Goal: Task Accomplishment & Management: Use online tool/utility

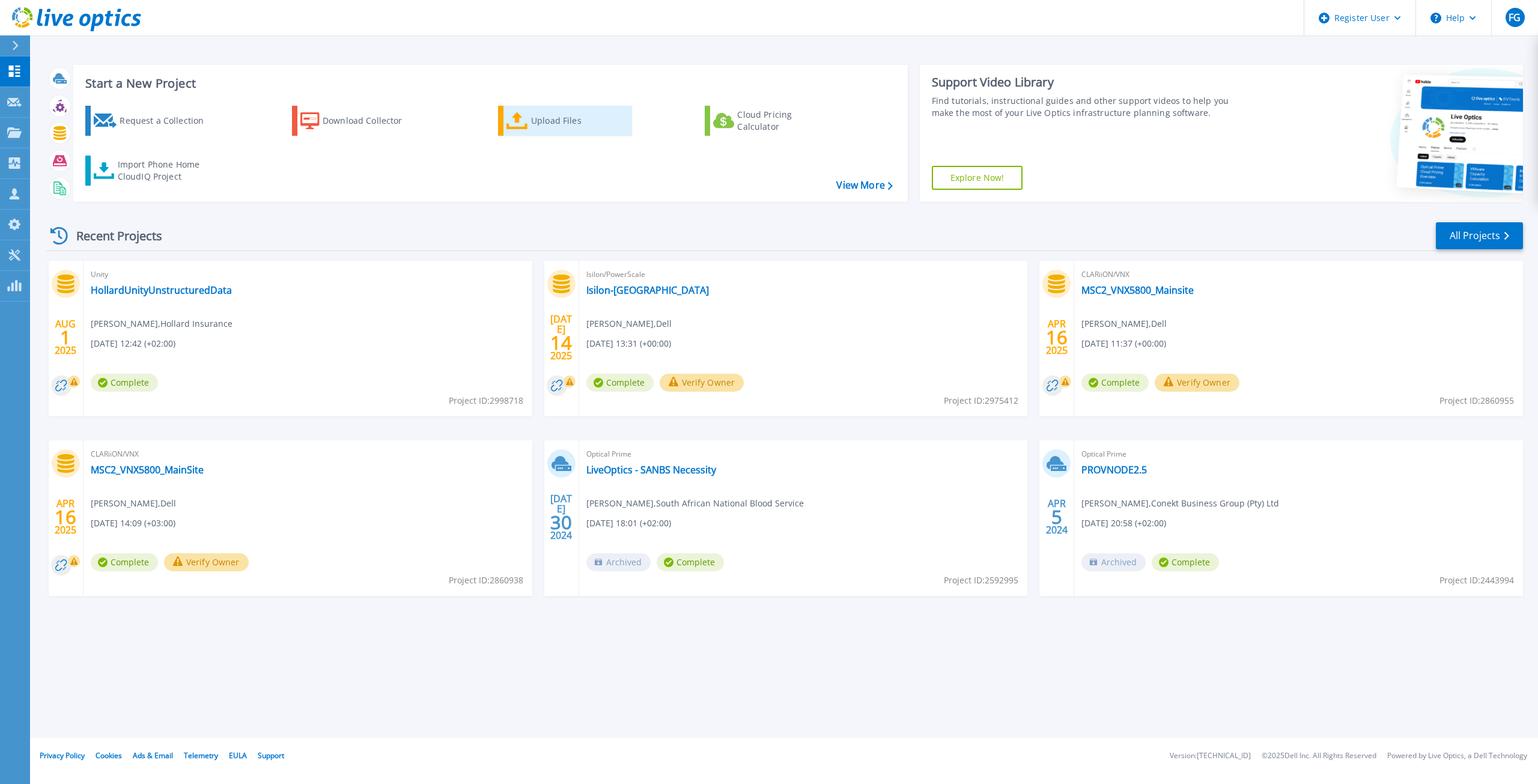
click at [565, 119] on div "Upload Files" at bounding box center [579, 121] width 96 height 24
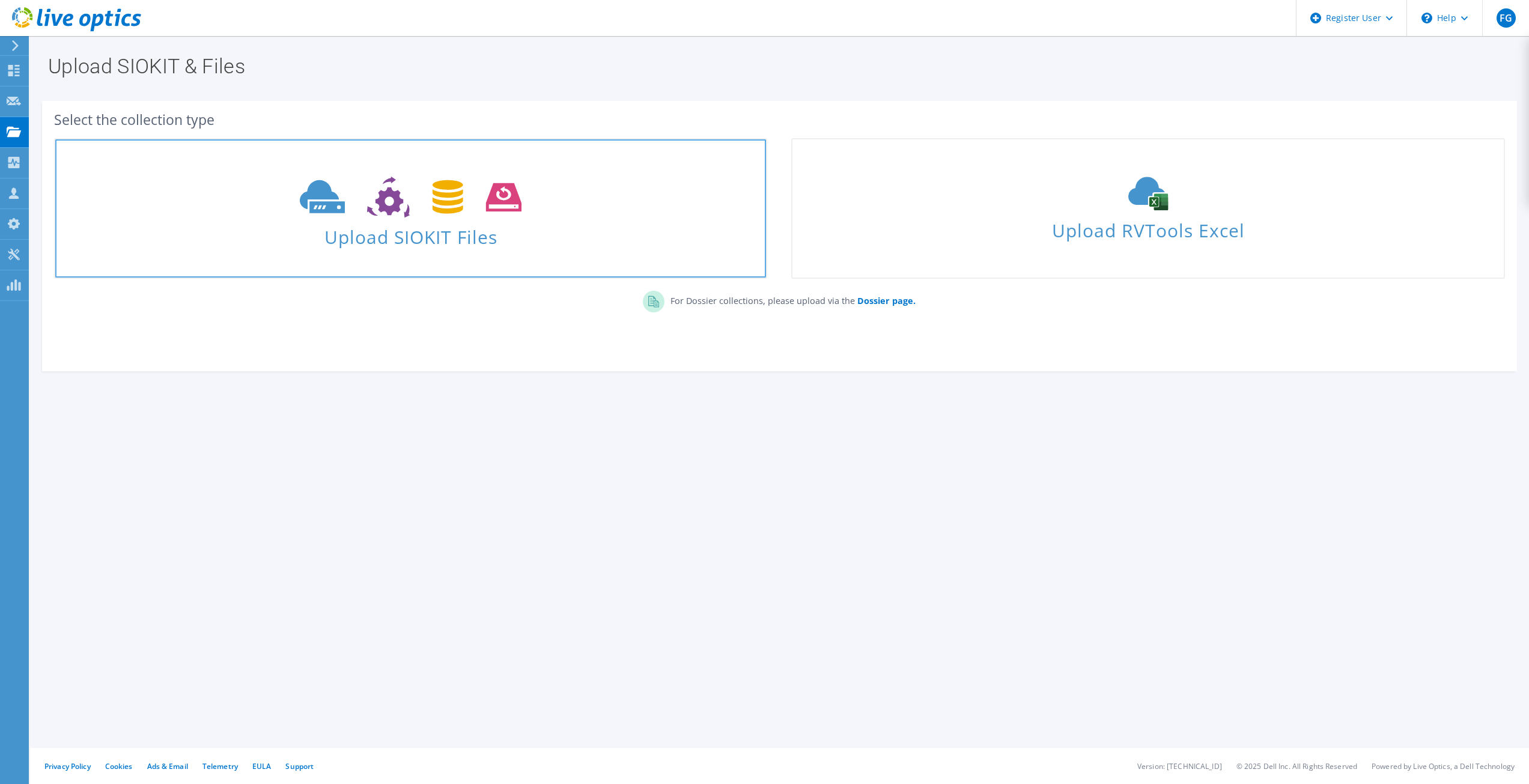
click at [399, 227] on span "Upload SIOKIT Files" at bounding box center [410, 234] width 710 height 26
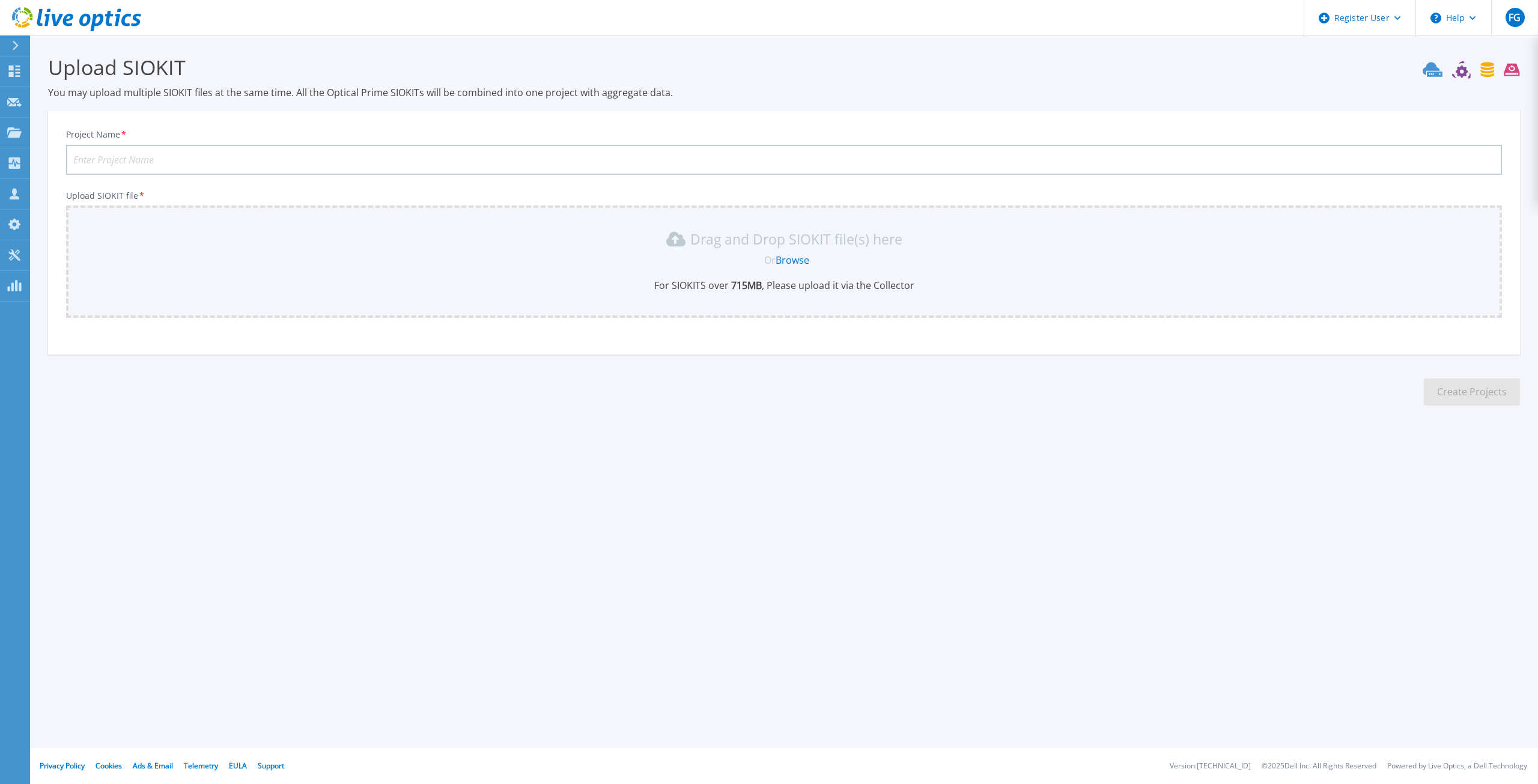
click at [802, 264] on link "Browse" at bounding box center [792, 259] width 34 height 13
click at [169, 163] on input "Project Name *" at bounding box center [784, 160] width 1436 height 30
type input "Hollard File shares"
click at [840, 479] on div "Register User Help FG Dell User Fady Ghobrial Fady.Ghobrial@dell.com Dell My Pr…" at bounding box center [769, 392] width 1538 height 784
click at [798, 263] on link "Browse" at bounding box center [792, 259] width 34 height 13
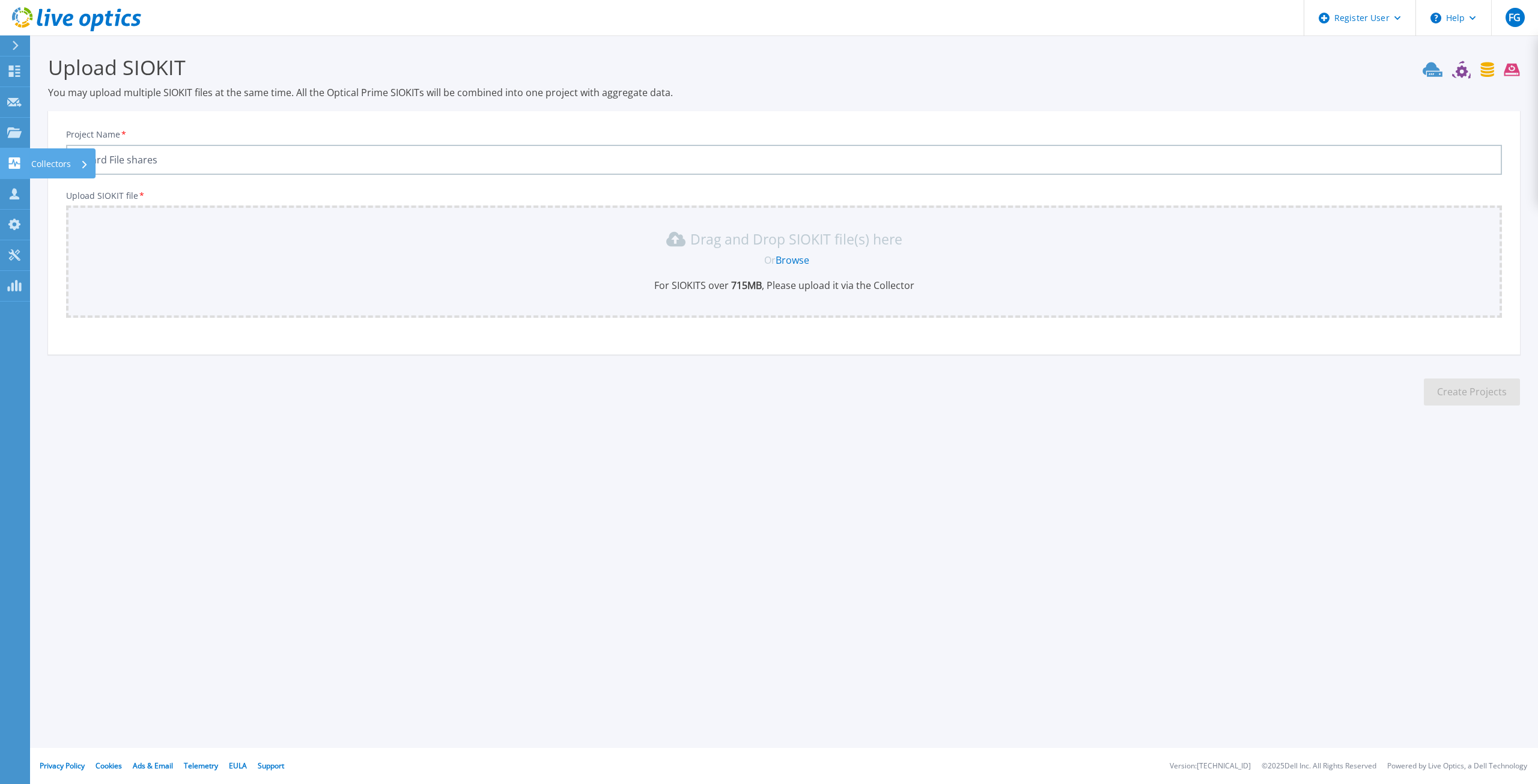
click at [55, 159] on p "Collectors" at bounding box center [51, 164] width 40 height 31
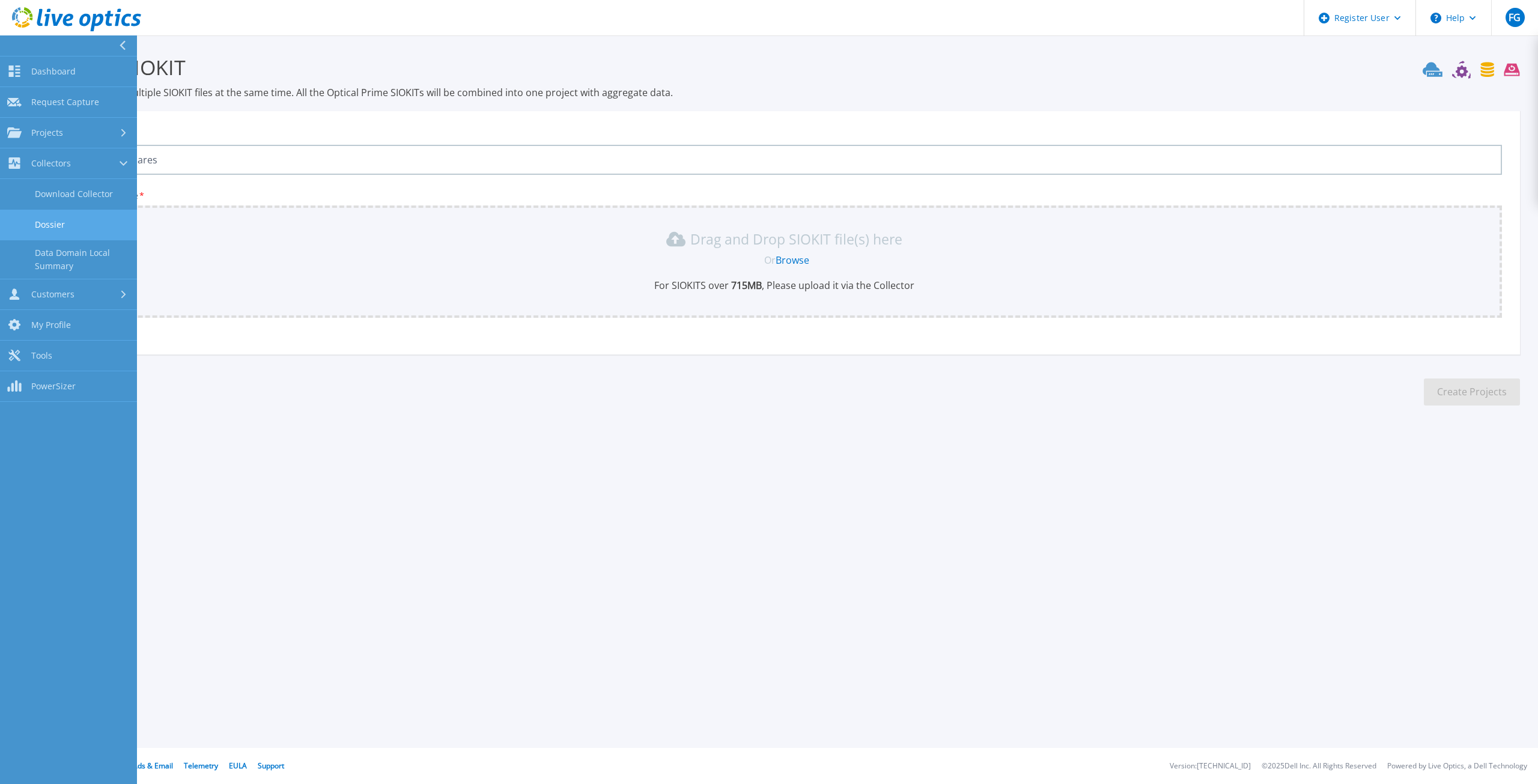
click at [67, 221] on link "Dossier" at bounding box center [68, 225] width 137 height 31
